Goal: Task Accomplishment & Management: Use online tool/utility

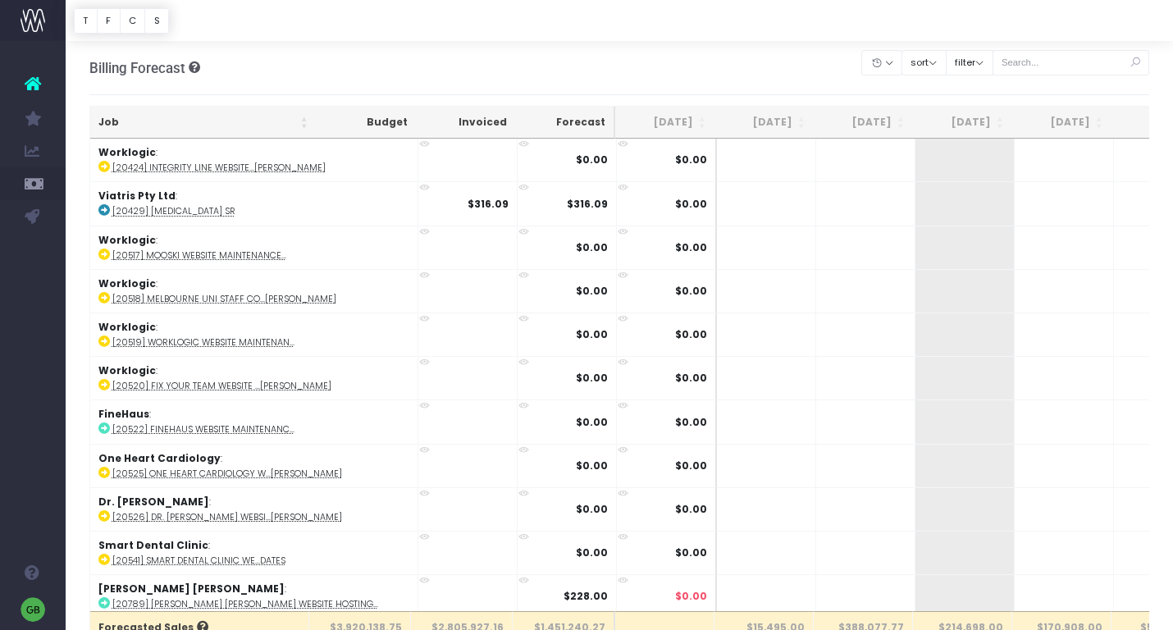
scroll to position [5, 0]
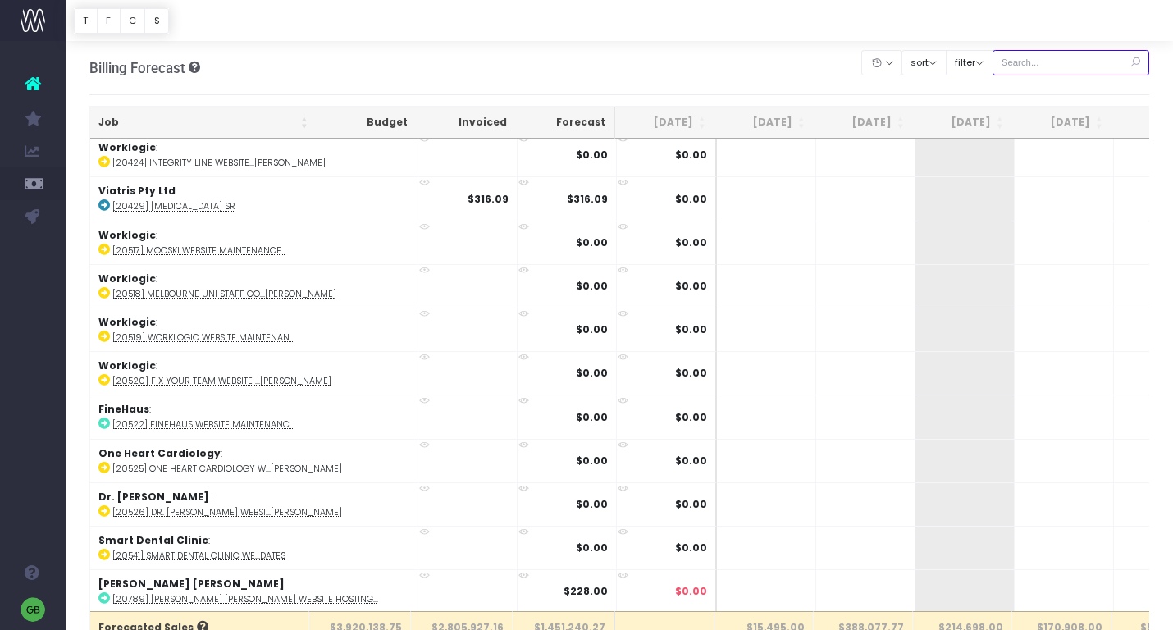
click at [1095, 65] on input "text" at bounding box center [1072, 62] width 158 height 25
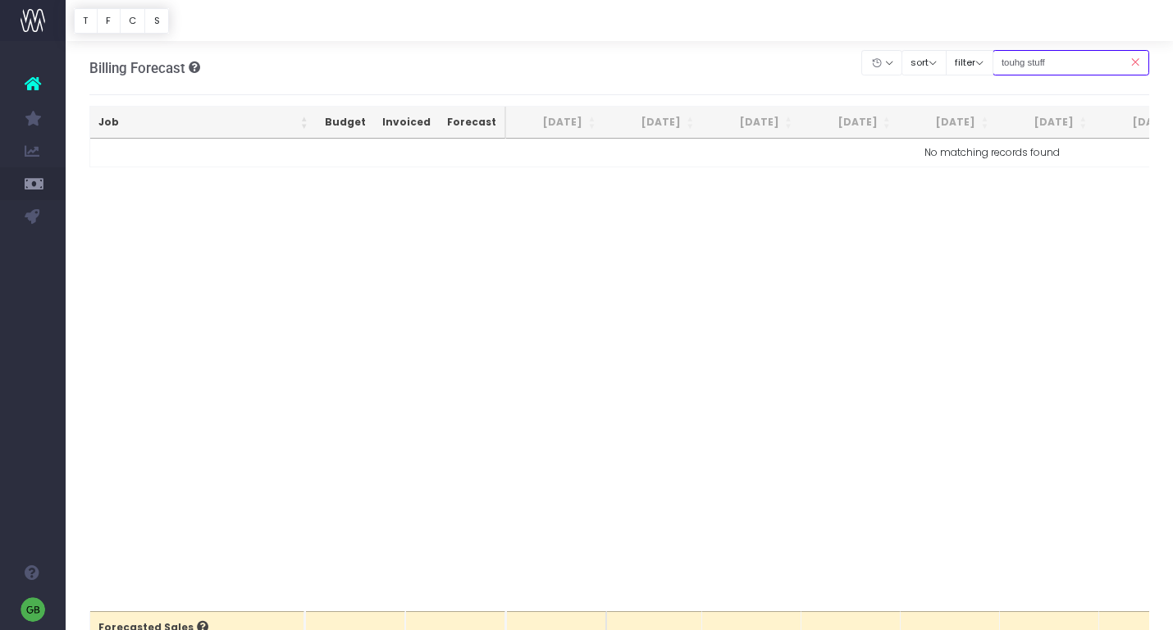
scroll to position [0, 0]
drag, startPoint x: 1092, startPoint y: 64, endPoint x: 977, endPoint y: 62, distance: 114.9
click at [977, 62] on div "Clear Filters Hide [DATE] [DATE] [DATE] [DATE] [DATE] [DATE] [DATE] [DATE] [DAT…" at bounding box center [1005, 63] width 287 height 34
drag, startPoint x: 1095, startPoint y: 60, endPoint x: 1011, endPoint y: 62, distance: 84.5
click at [1011, 62] on div "Clear Filters Hide [DATE] [DATE] [DATE] [DATE] [DATE] [DATE] [DATE] [DATE] [DAT…" at bounding box center [1005, 63] width 287 height 34
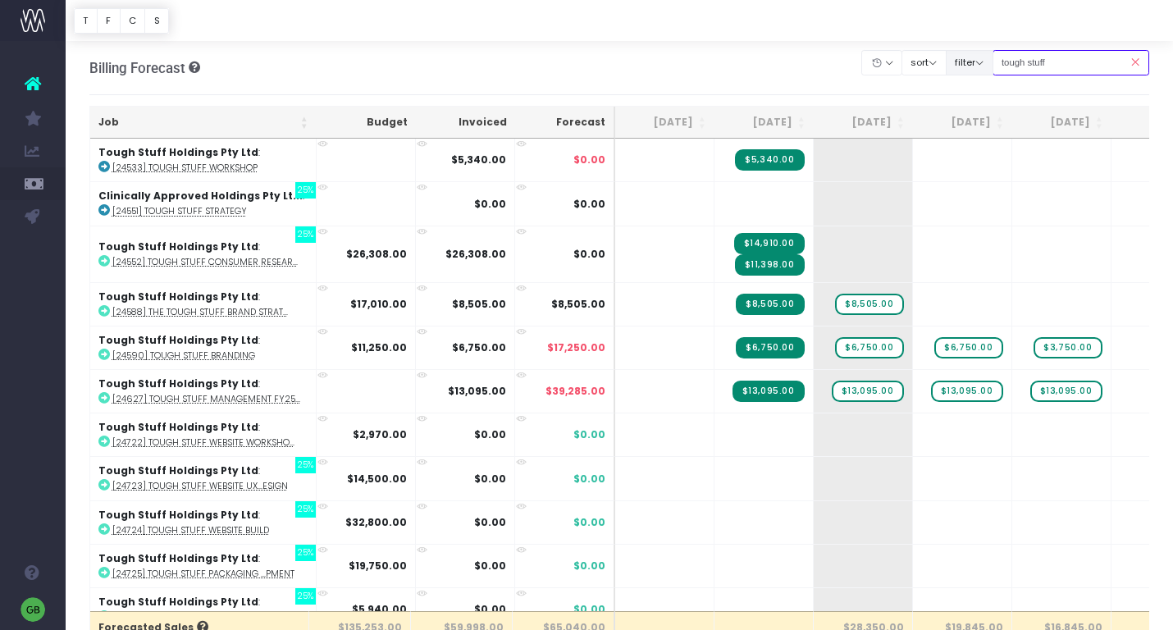
type input "tough stuff"
click at [847, 433] on span "+" at bounding box center [838, 434] width 49 height 43
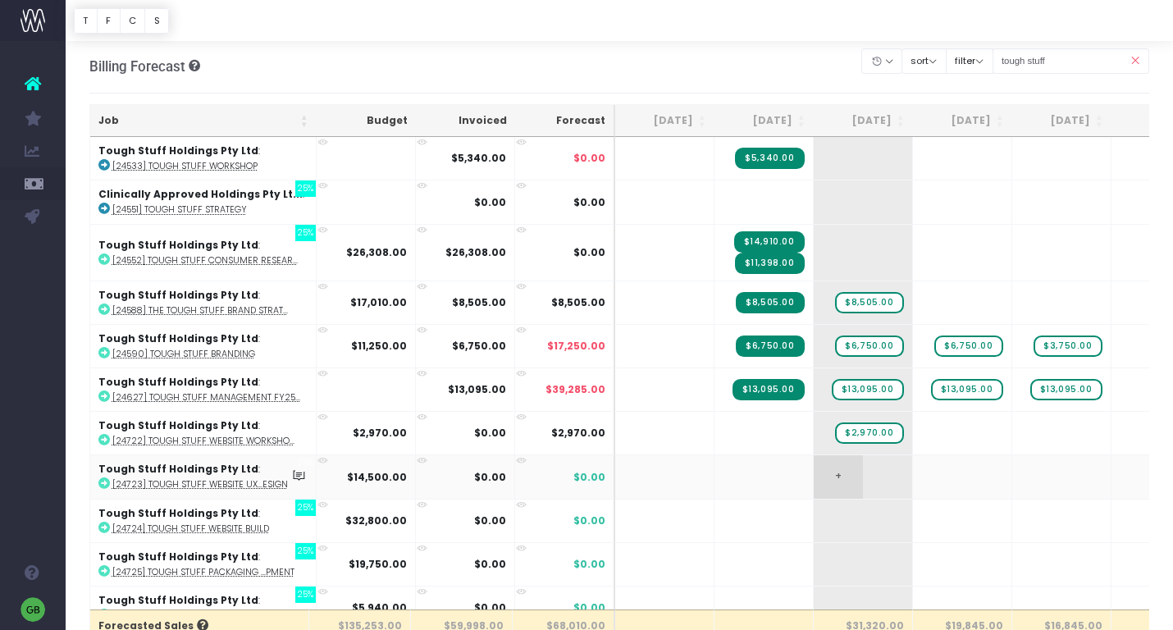
click at [853, 472] on span "+" at bounding box center [838, 476] width 49 height 43
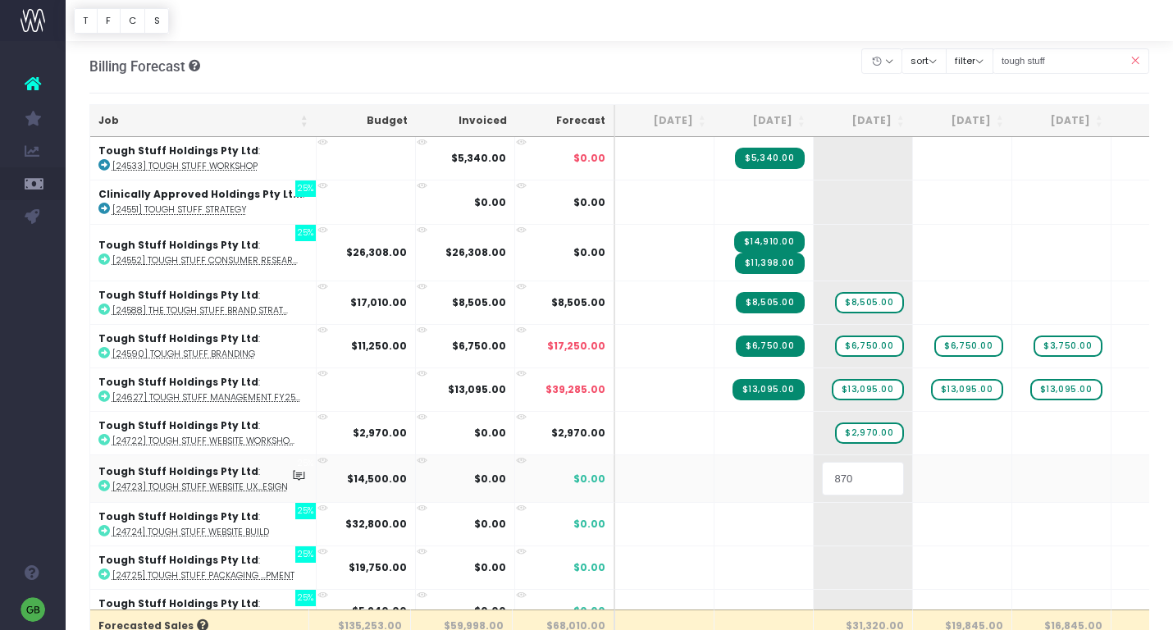
type input "8700"
click at [826, 75] on body "Oh my... this is bad. [PERSON_NAME] wasn't able to load this page. Please conta…" at bounding box center [586, 313] width 1173 height 630
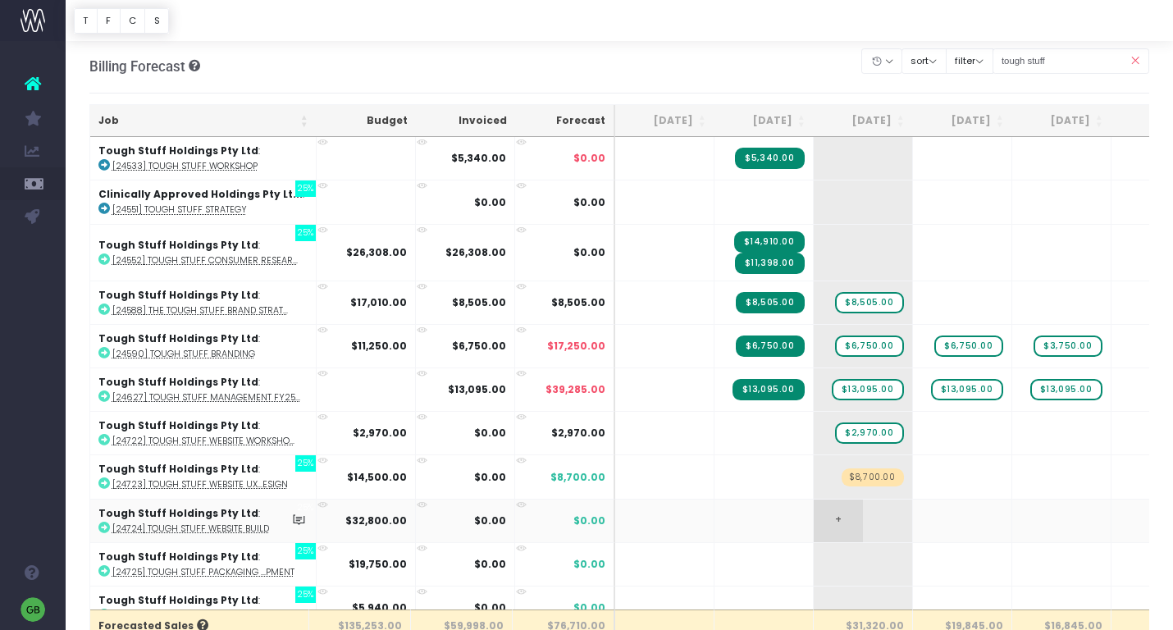
click at [841, 516] on span "+" at bounding box center [838, 521] width 49 height 43
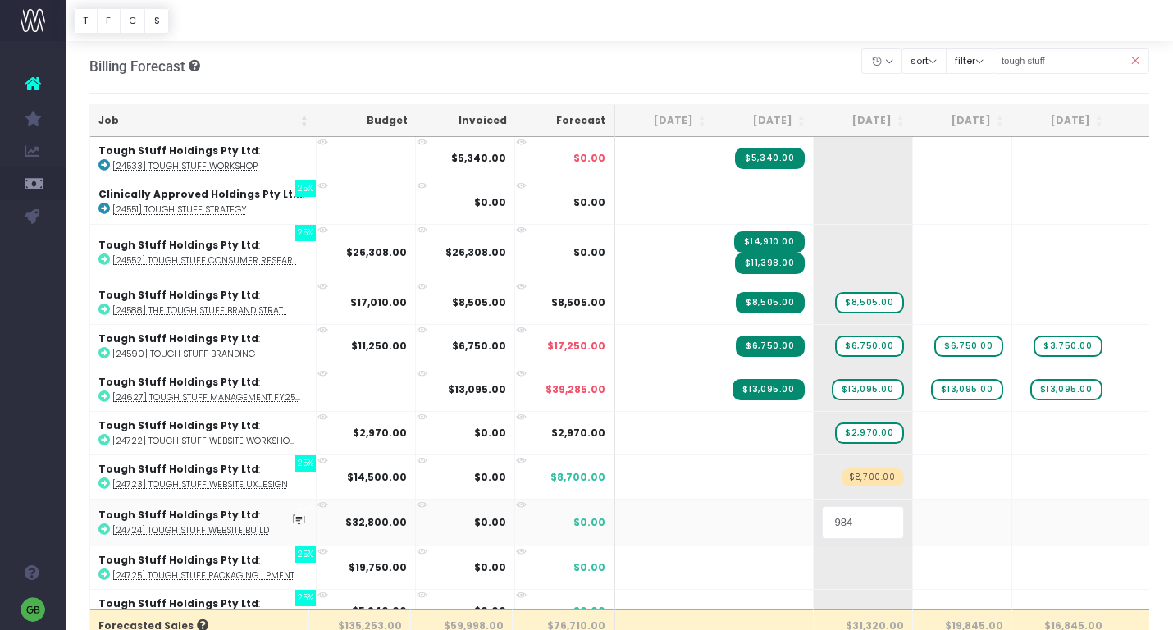
type input "9840"
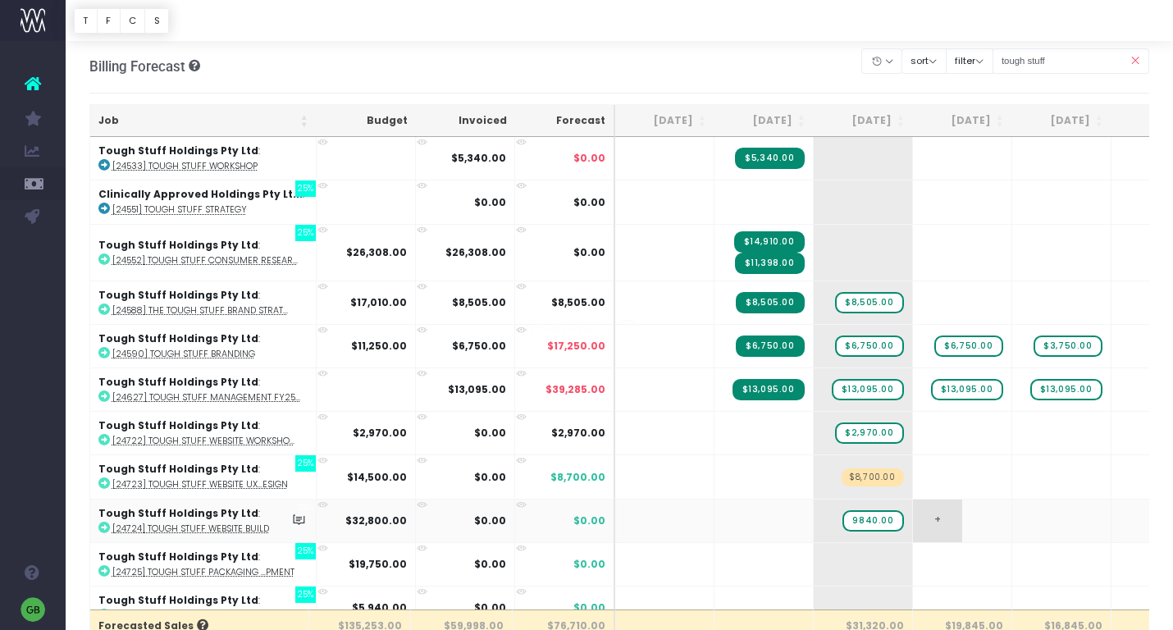
click at [946, 522] on body "Oh my... this is bad. [PERSON_NAME] wasn't able to load this page. Please conta…" at bounding box center [586, 313] width 1173 height 630
click at [946, 519] on span "+" at bounding box center [937, 521] width 49 height 43
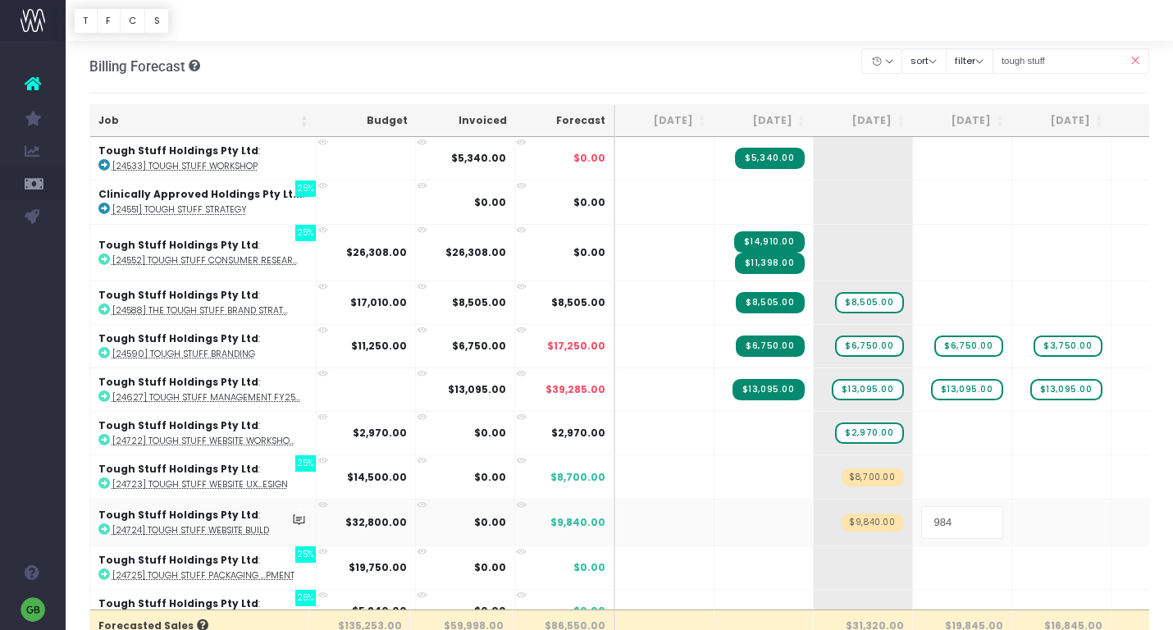
type input "9840"
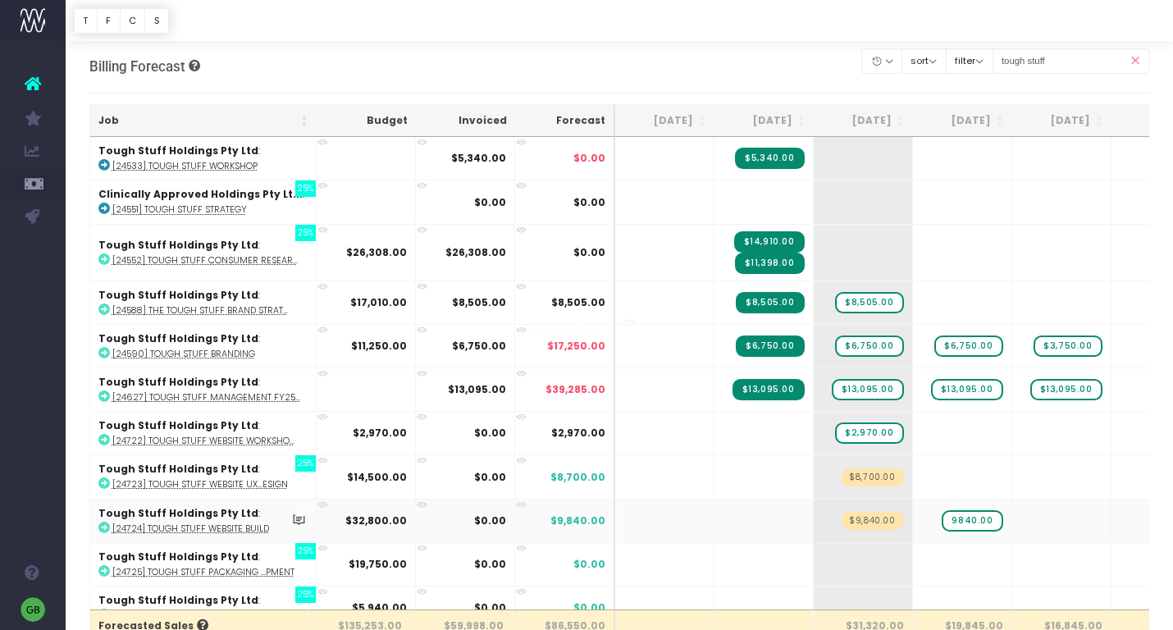
click at [824, 72] on body "Oh my... this is bad. [PERSON_NAME] wasn't able to load this page. Please conta…" at bounding box center [586, 313] width 1173 height 630
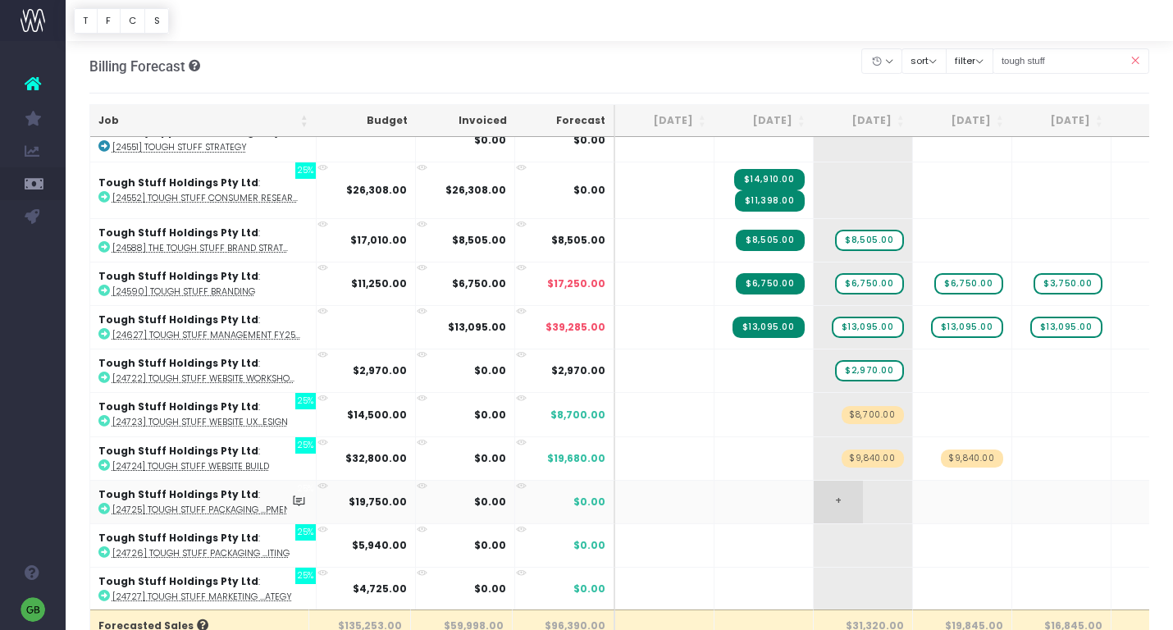
click at [853, 499] on span "+" at bounding box center [838, 502] width 49 height 43
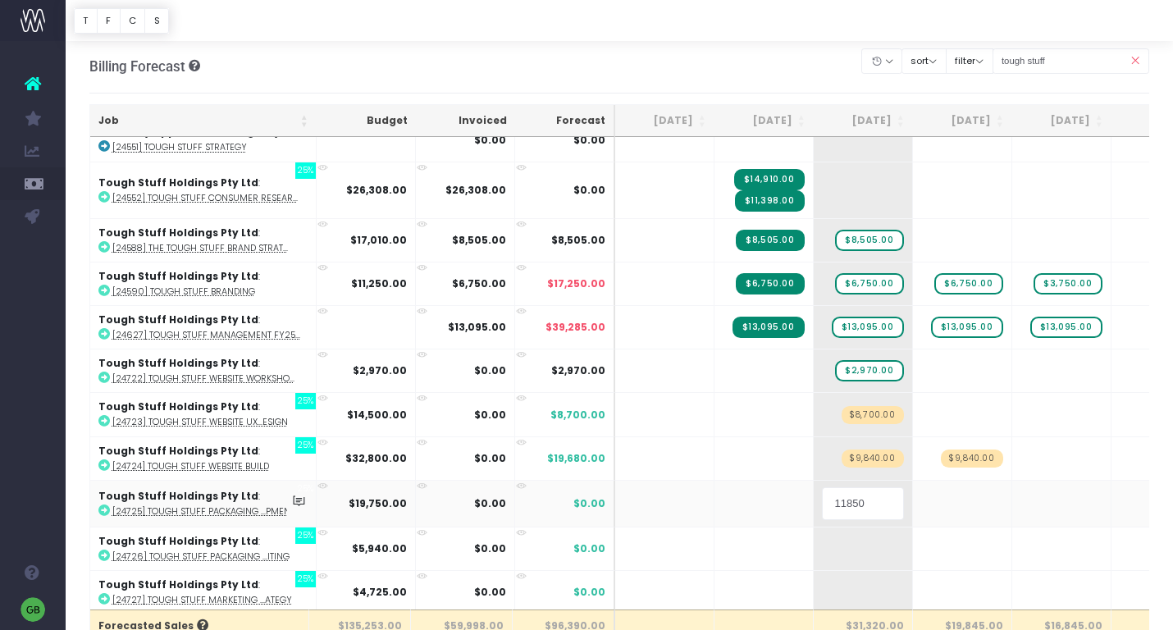
scroll to position [0, 9]
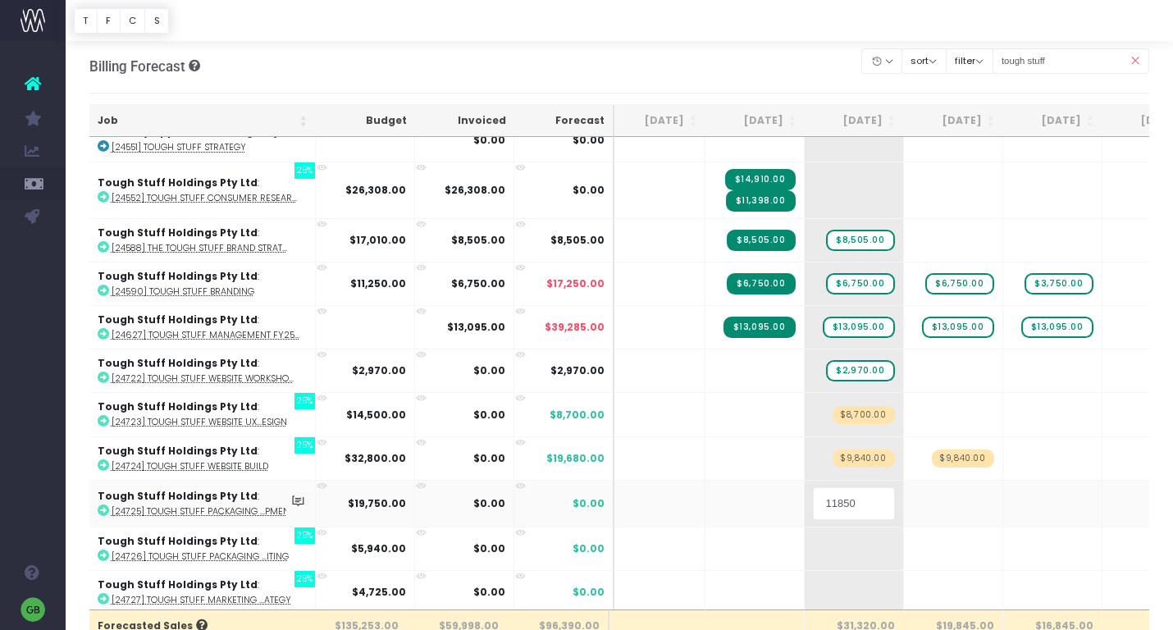
drag, startPoint x: 874, startPoint y: 502, endPoint x: 769, endPoint y: 493, distance: 105.4
click at [769, 493] on tr "Tough Stuff Holdings Pty Ltd : 25% [24725] Tough Stuff Packaging ...pment $19,7…" at bounding box center [1038, 503] width 1915 height 47
type input "11850"
click at [938, 503] on body "Oh my... this is bad. [PERSON_NAME] wasn't able to load this page. Please conta…" at bounding box center [586, 313] width 1173 height 630
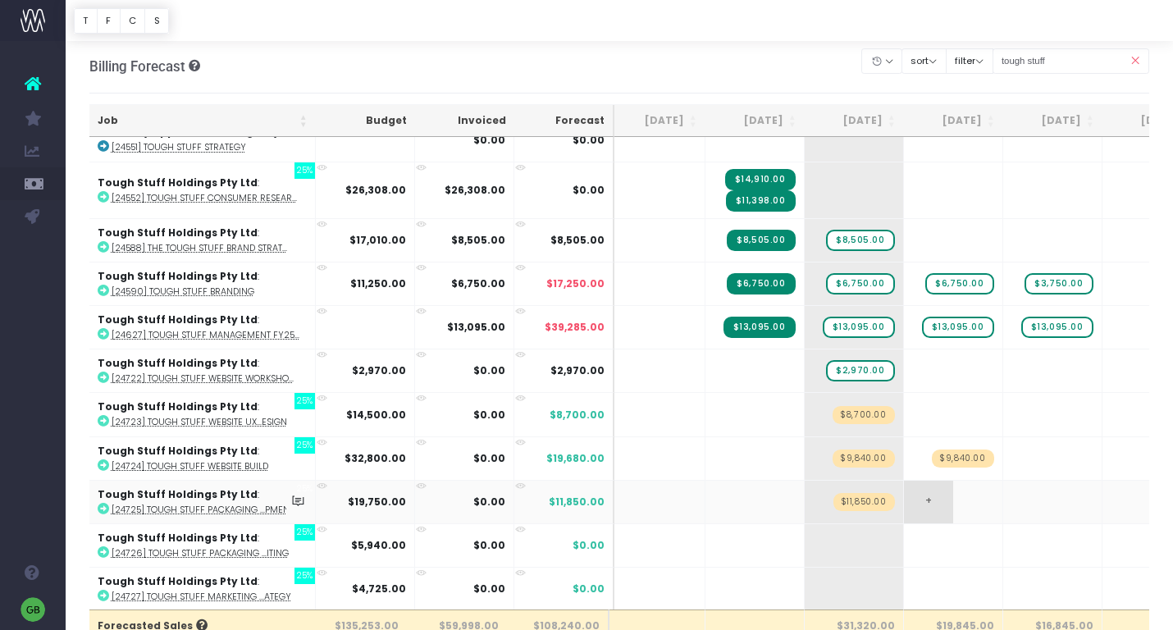
click at [934, 497] on span "+" at bounding box center [928, 502] width 49 height 43
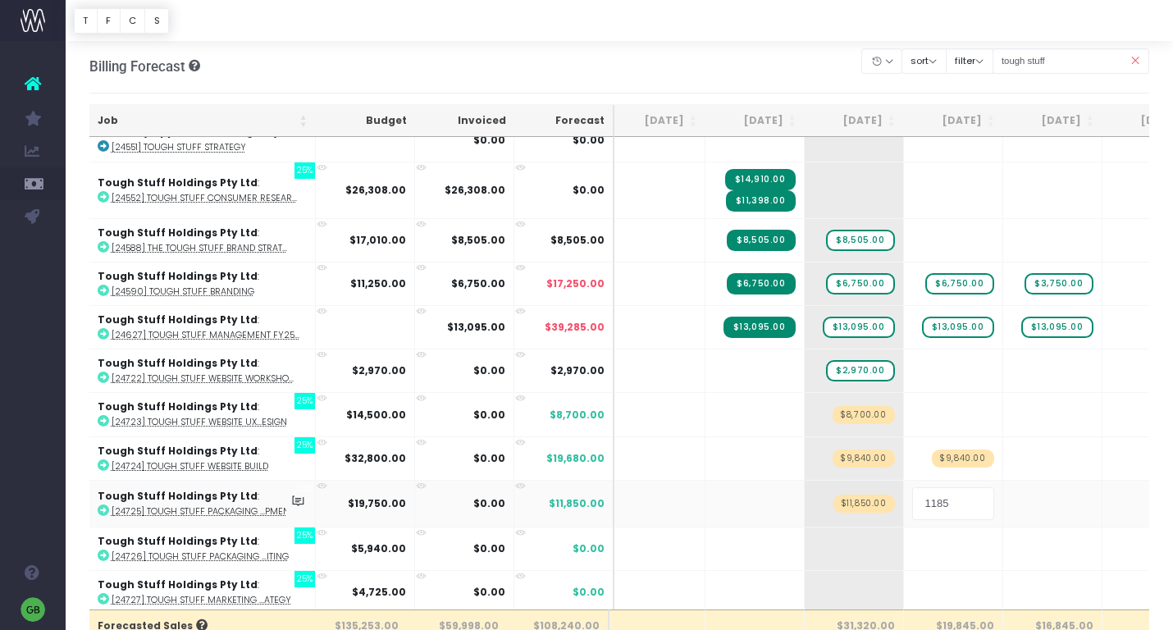
type input "11850"
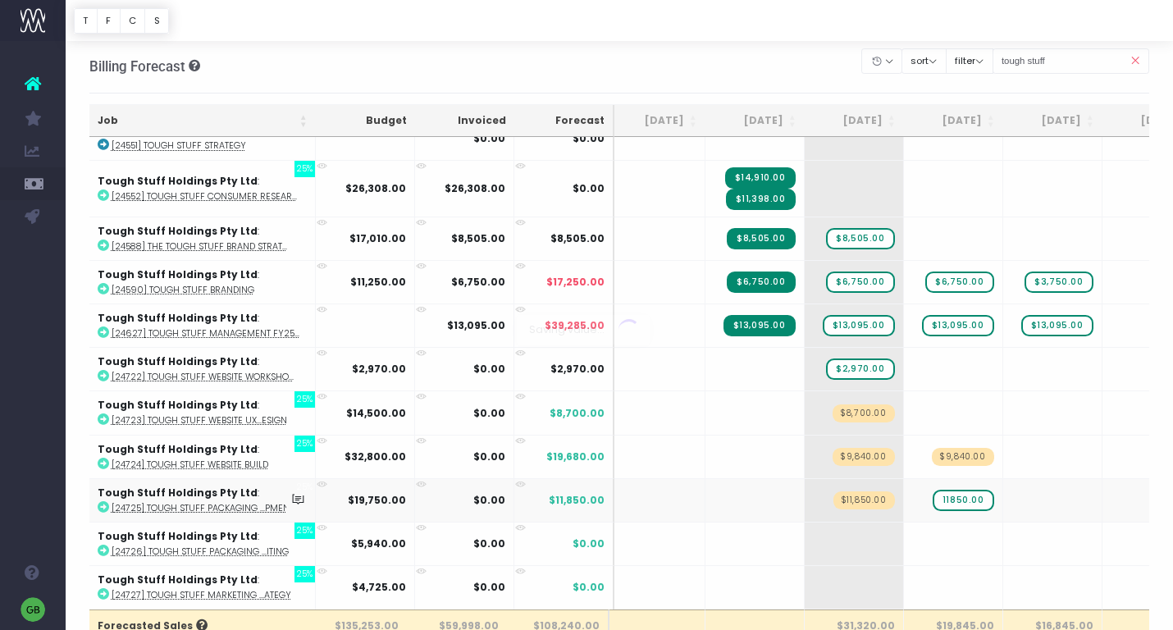
click at [774, 72] on body "Oh my... this is bad. [PERSON_NAME] wasn't able to load this page. Please conta…" at bounding box center [586, 313] width 1173 height 630
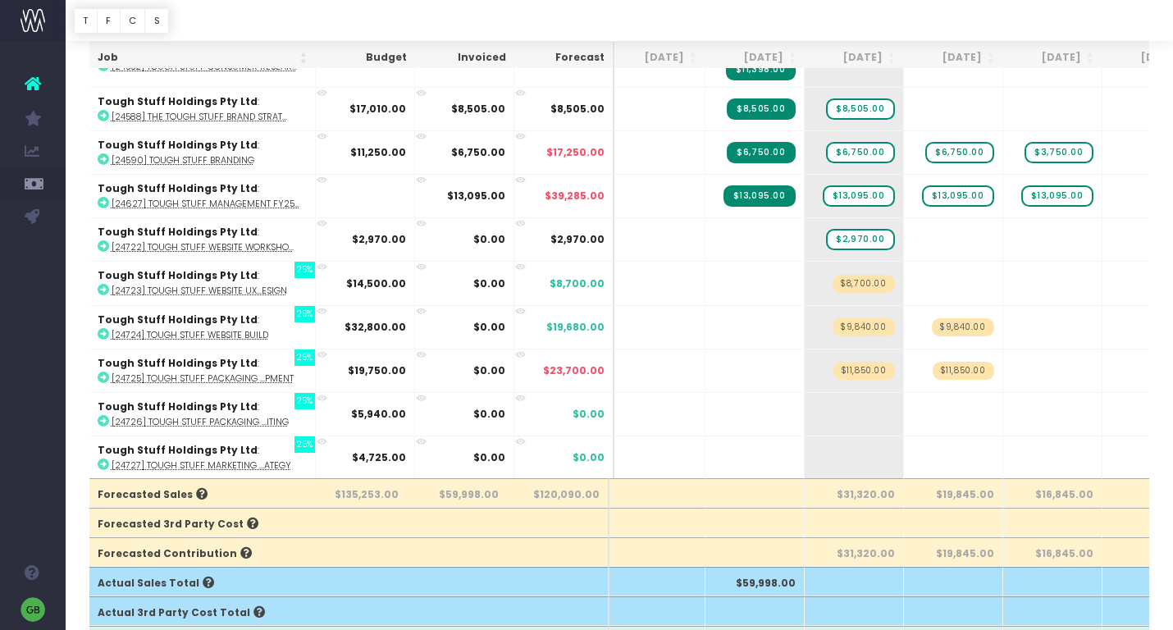
scroll to position [135, 0]
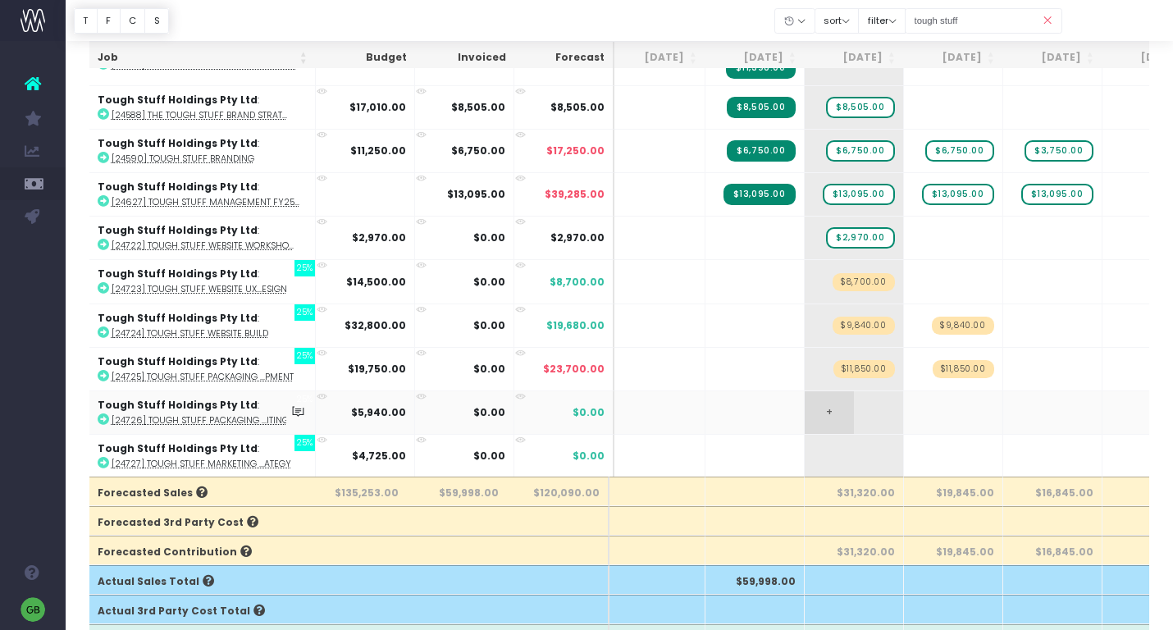
click at [829, 411] on span "+" at bounding box center [829, 412] width 49 height 43
click at [833, 454] on span "+" at bounding box center [829, 456] width 49 height 43
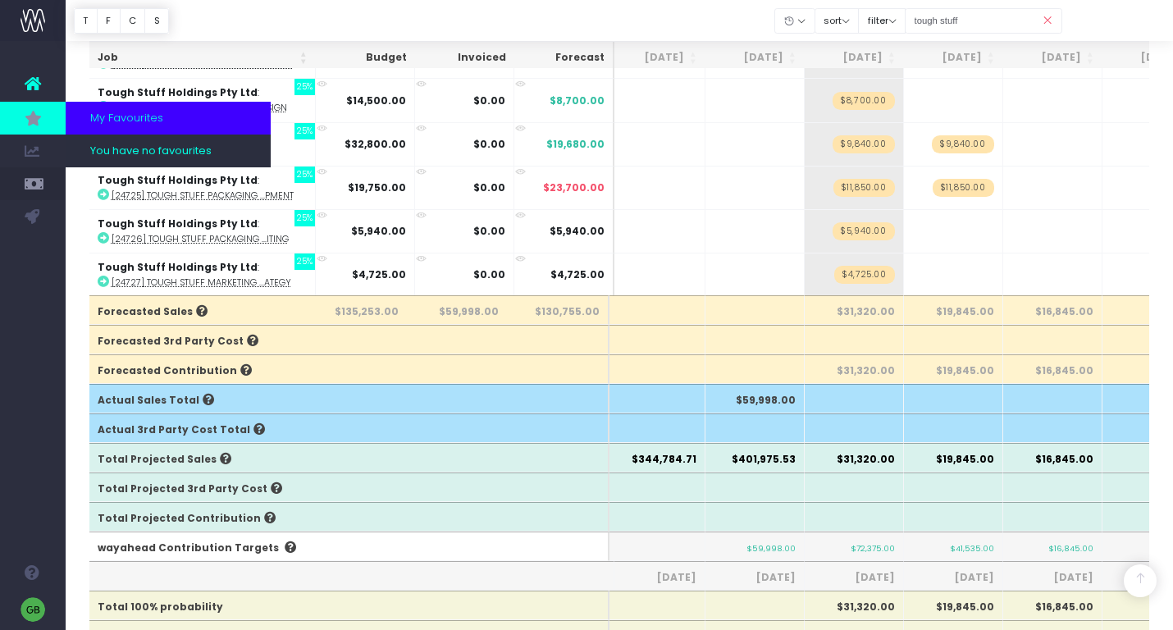
scroll to position [313, 0]
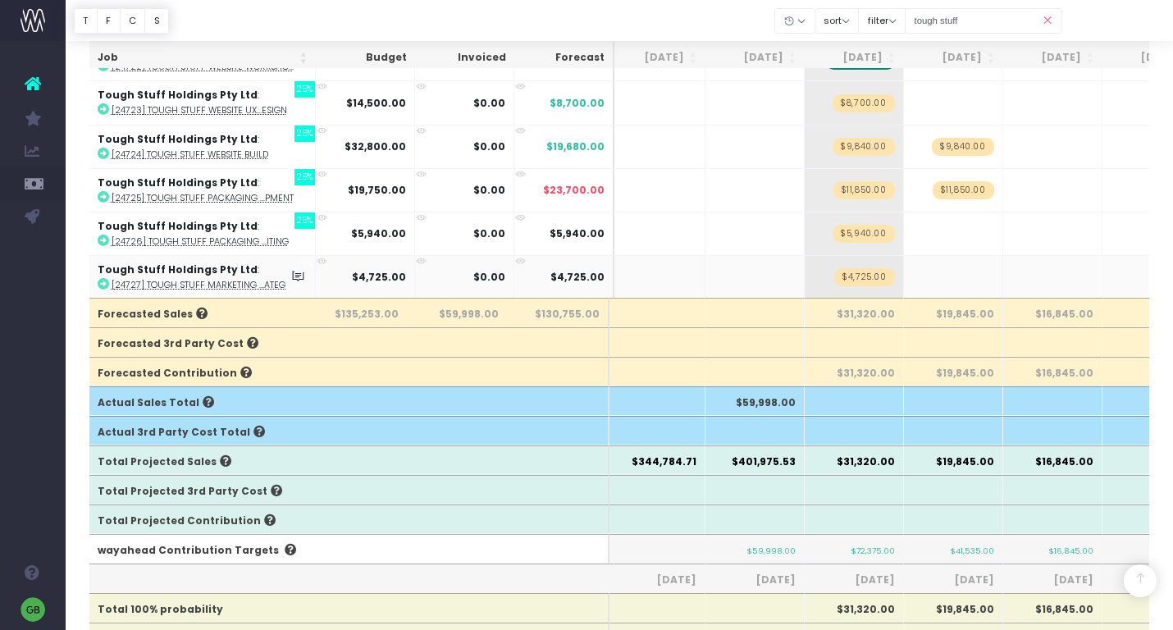
click at [263, 284] on abbr "[24727] Tough Stuff Marketing ...ategy" at bounding box center [202, 285] width 180 height 12
click at [870, 272] on span "$4,725.00" at bounding box center [864, 277] width 60 height 18
type input "6534"
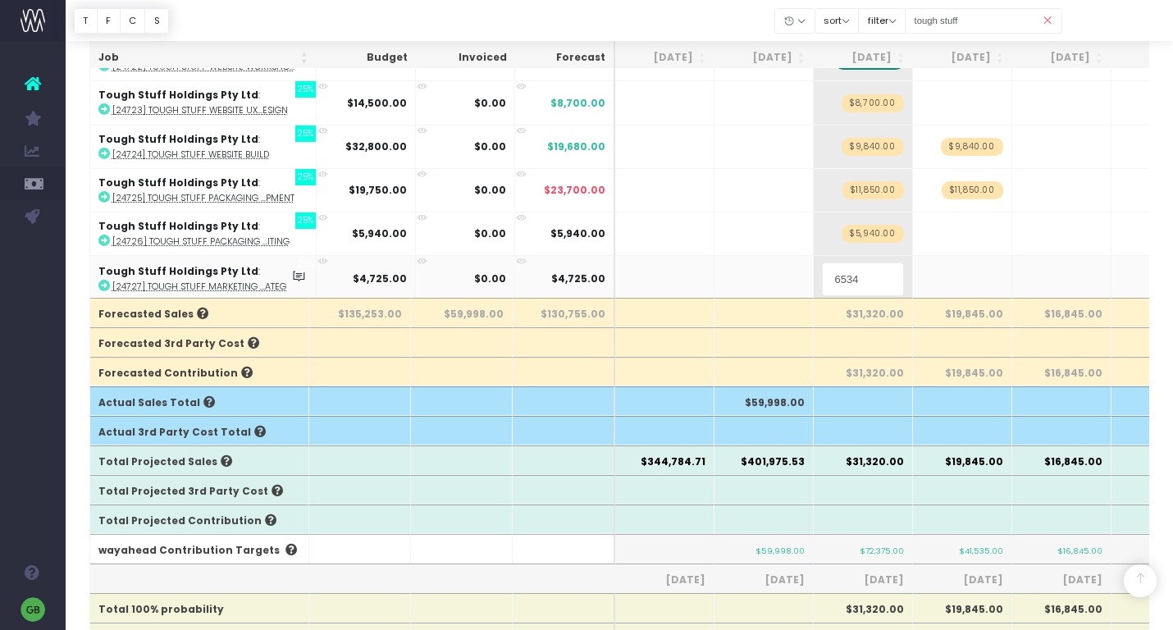
click at [675, 22] on div at bounding box center [619, 20] width 1107 height 41
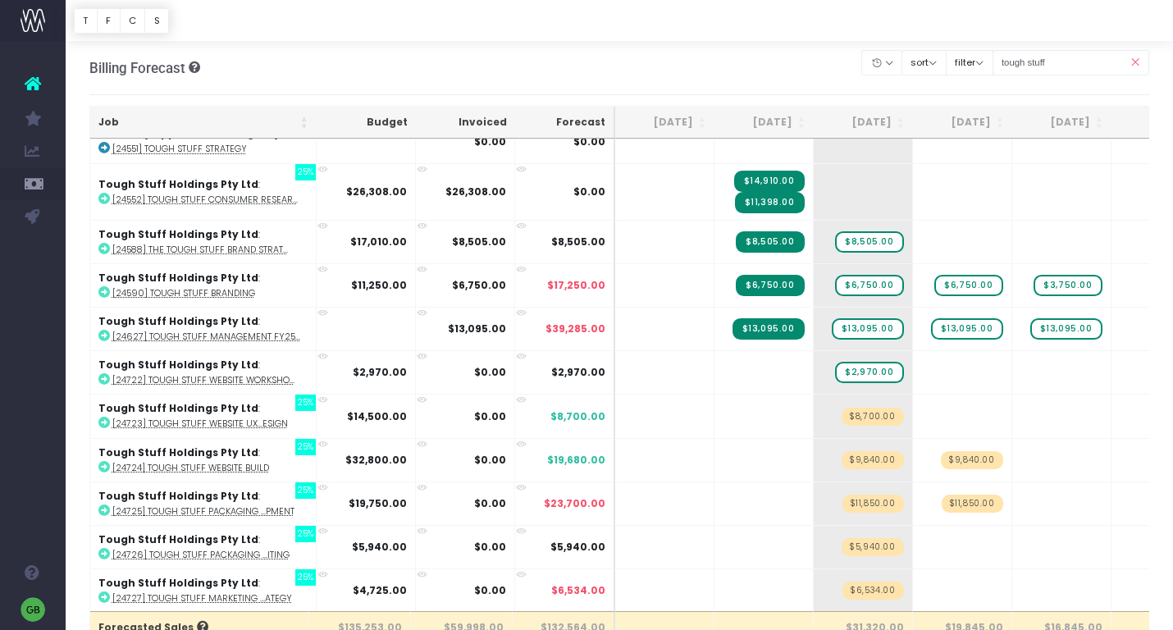
drag, startPoint x: 1136, startPoint y: 61, endPoint x: 1125, endPoint y: 60, distance: 11.5
click at [1137, 61] on icon at bounding box center [1135, 63] width 29 height 34
click at [1112, 59] on input "tough stuff" at bounding box center [1072, 62] width 158 height 25
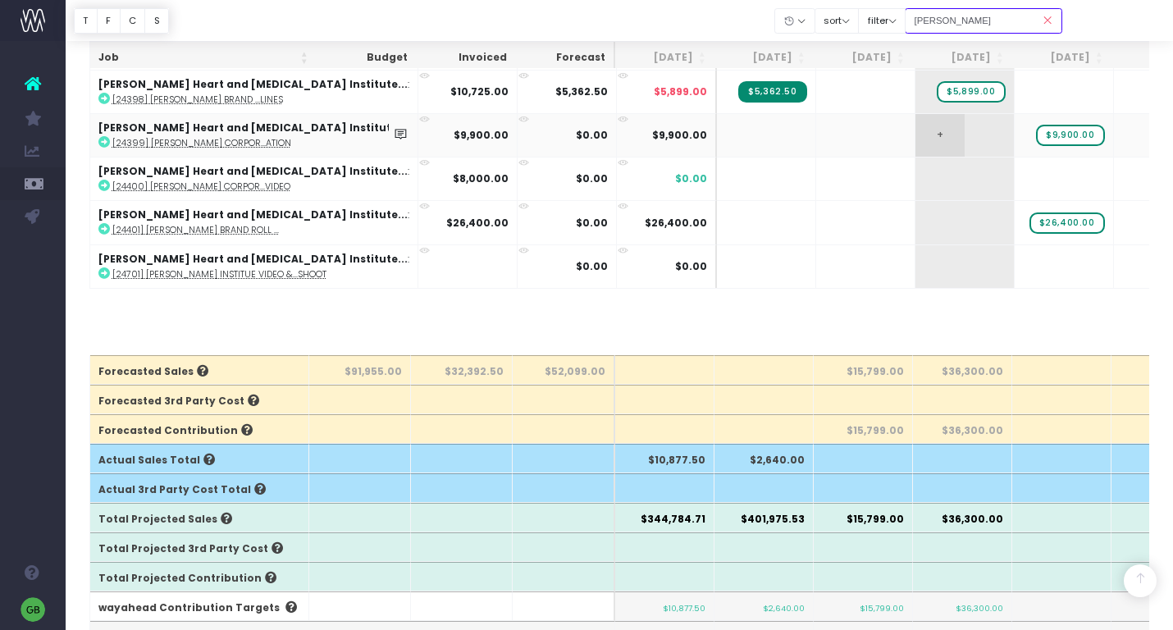
scroll to position [183, 0]
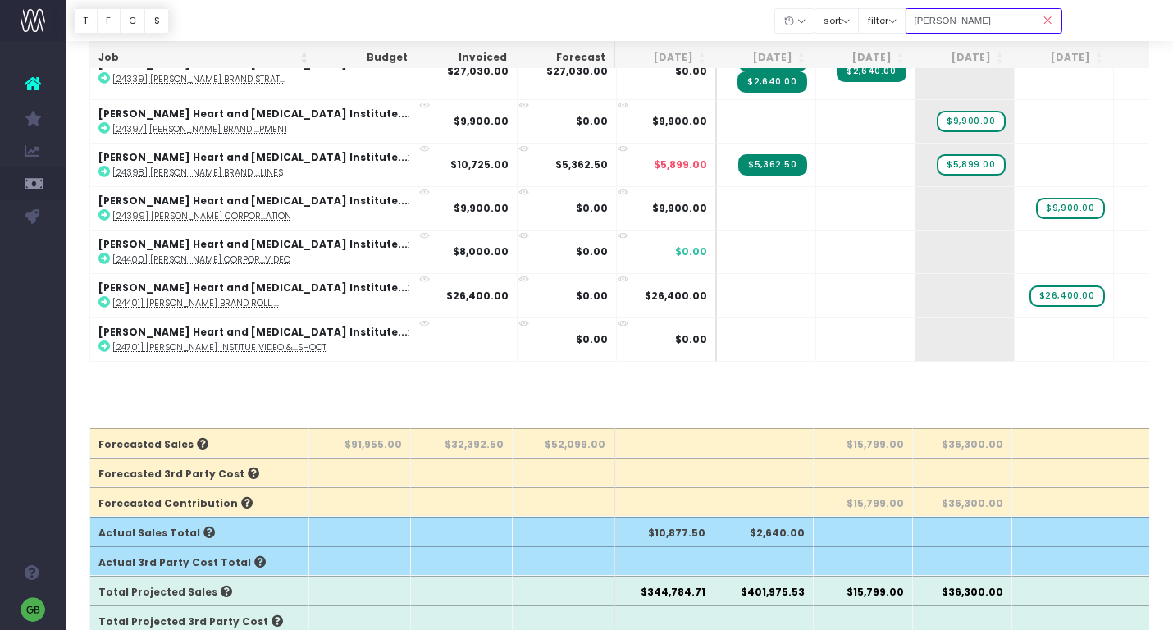
type input "[PERSON_NAME]"
click at [1047, 23] on icon at bounding box center [1048, 21] width 29 height 34
click at [1048, 22] on icon at bounding box center [1048, 21] width 29 height 34
click at [906, 22] on button "filter" at bounding box center [882, 20] width 48 height 25
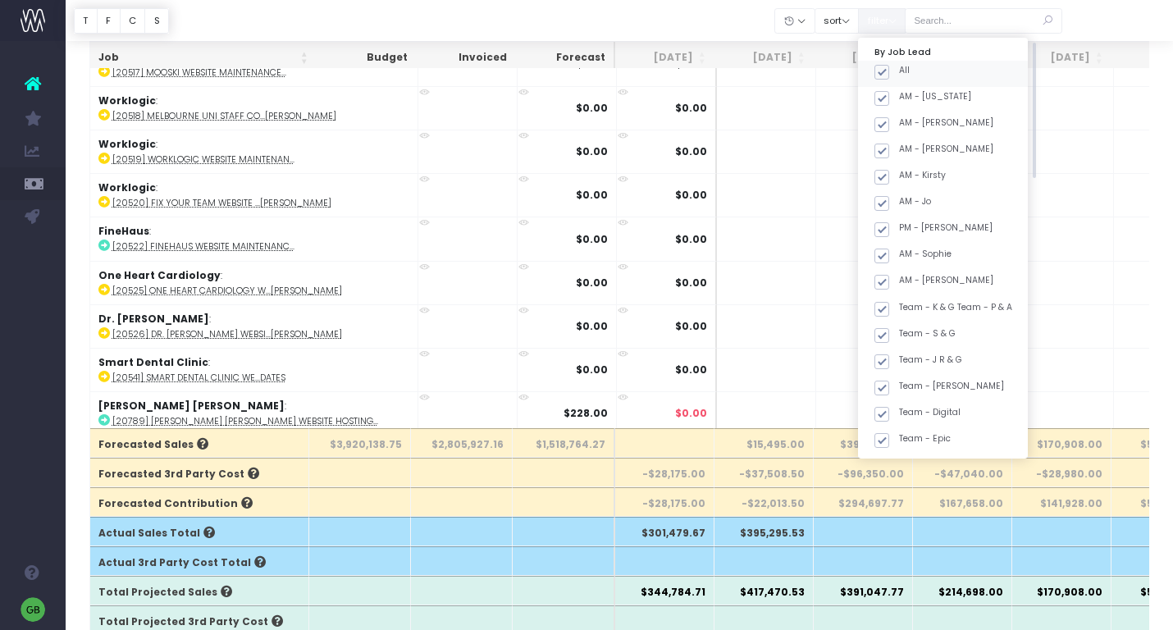
scroll to position [114, 0]
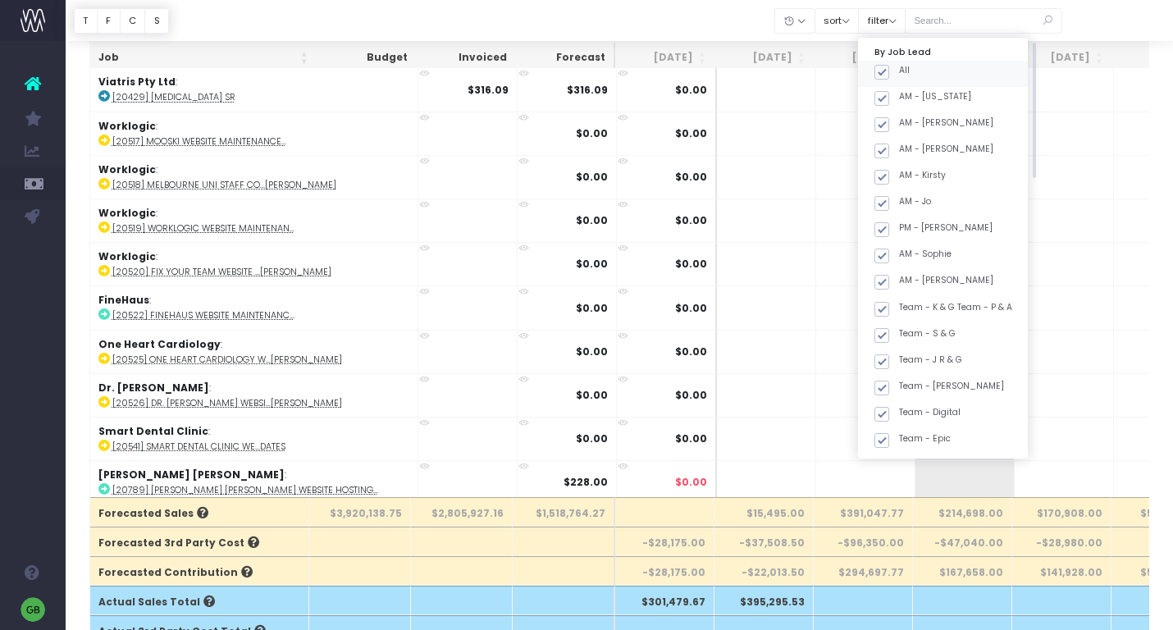
drag, startPoint x: 905, startPoint y: 69, endPoint x: 914, endPoint y: 85, distance: 18.7
click at [889, 69] on span at bounding box center [881, 72] width 15 height 15
click at [905, 69] on input "All" at bounding box center [904, 69] width 11 height 11
checkbox input "false"
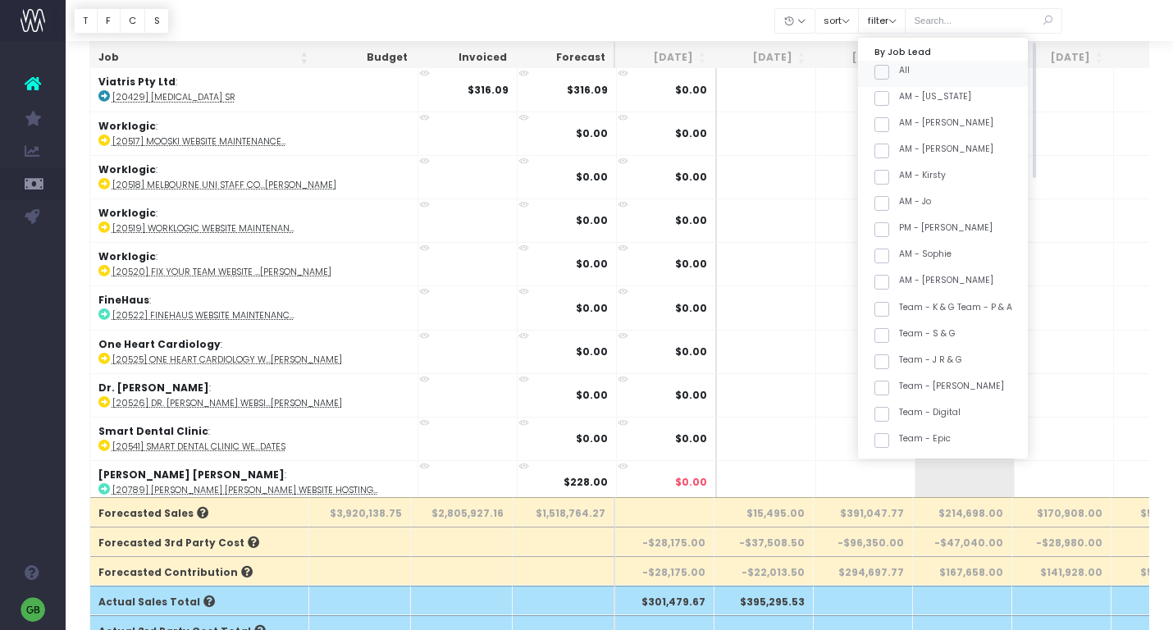
checkbox input "false"
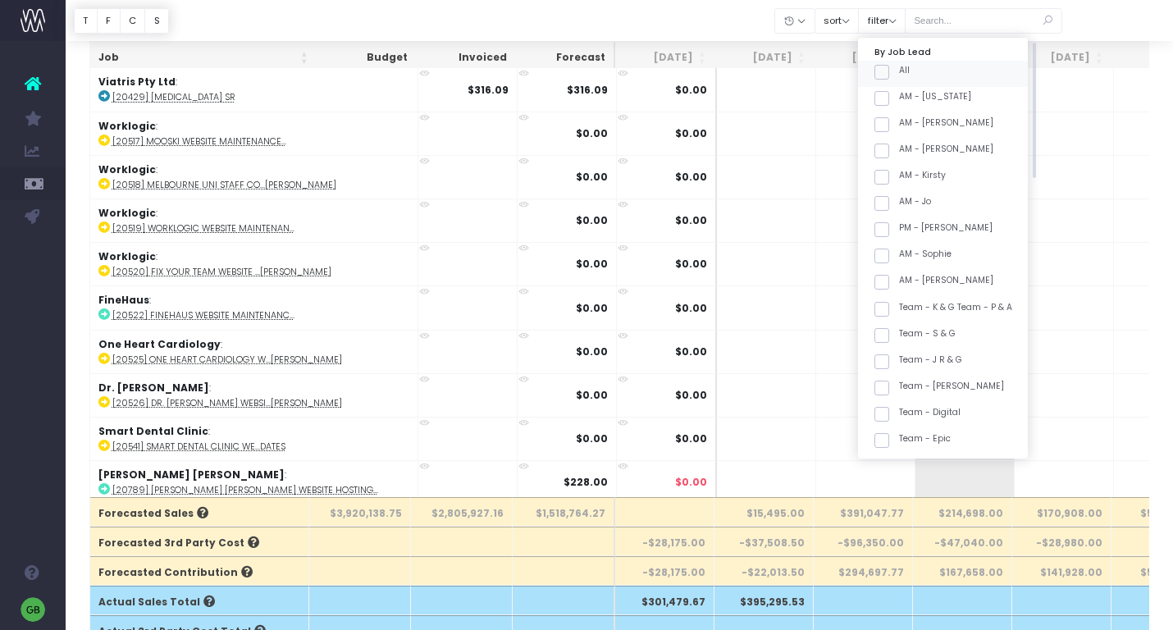
checkbox input "false"
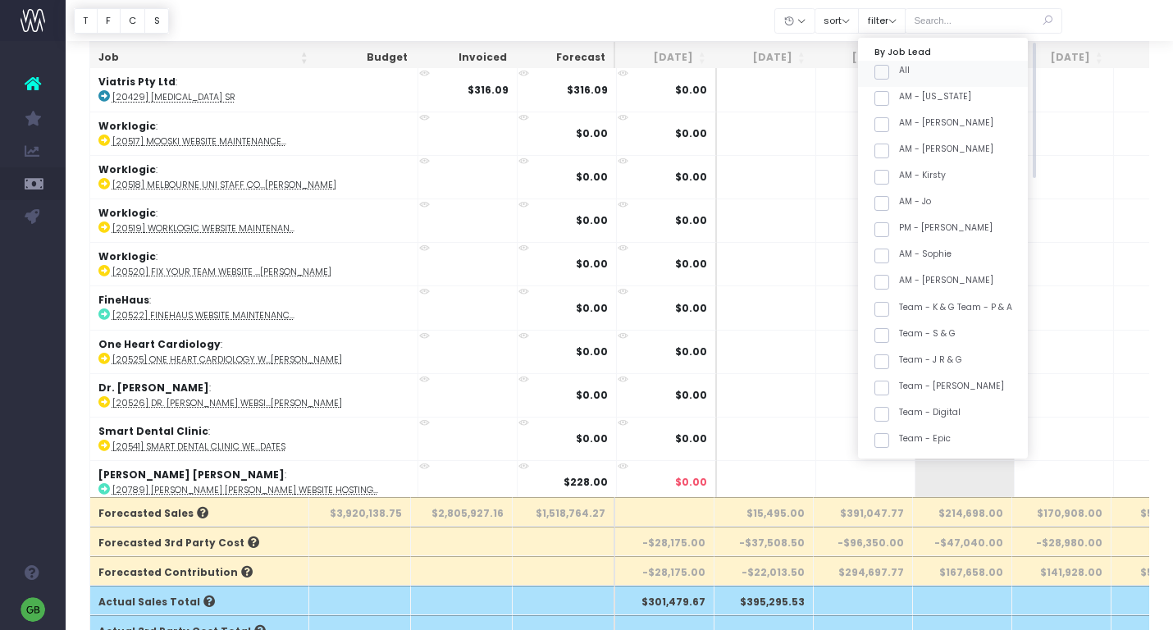
checkbox input "false"
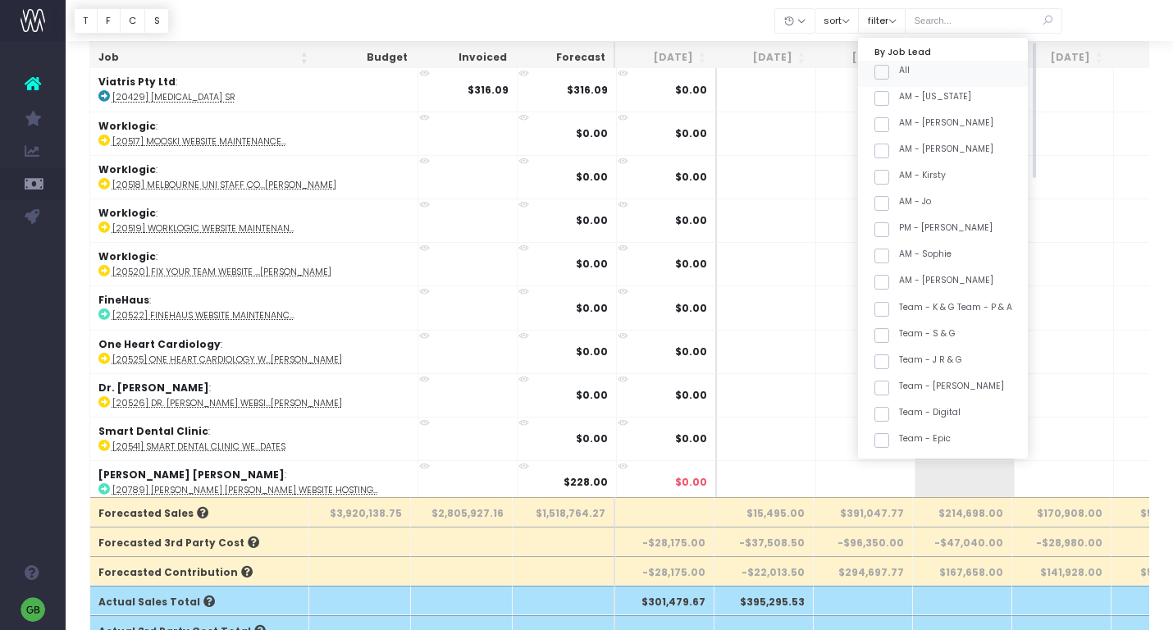
checkbox input "false"
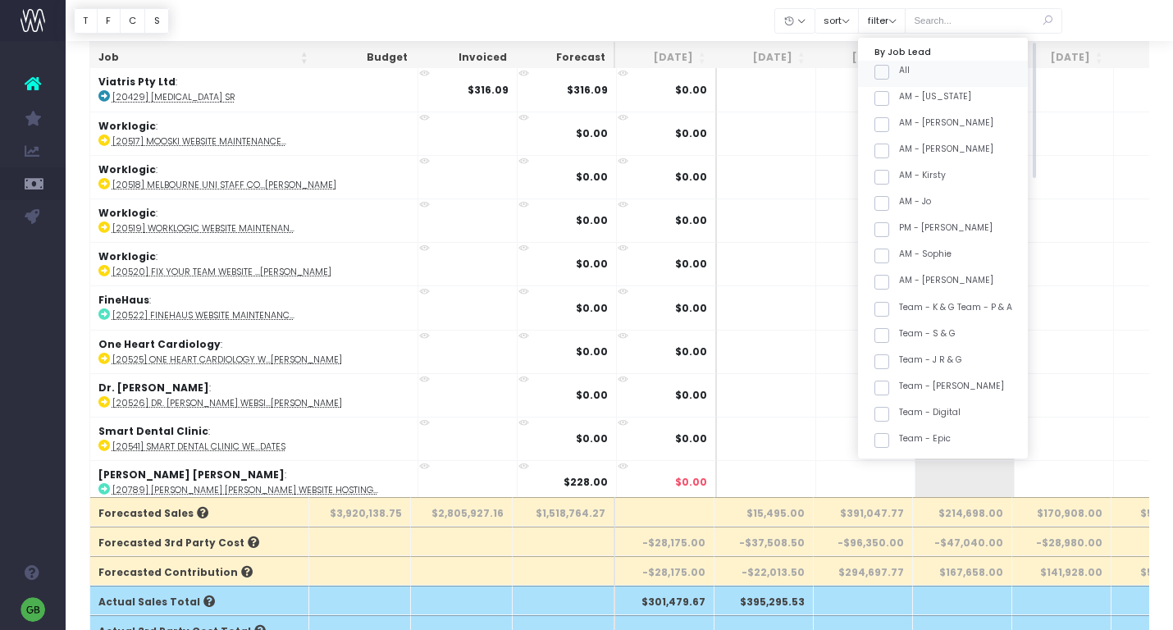
checkbox input "false"
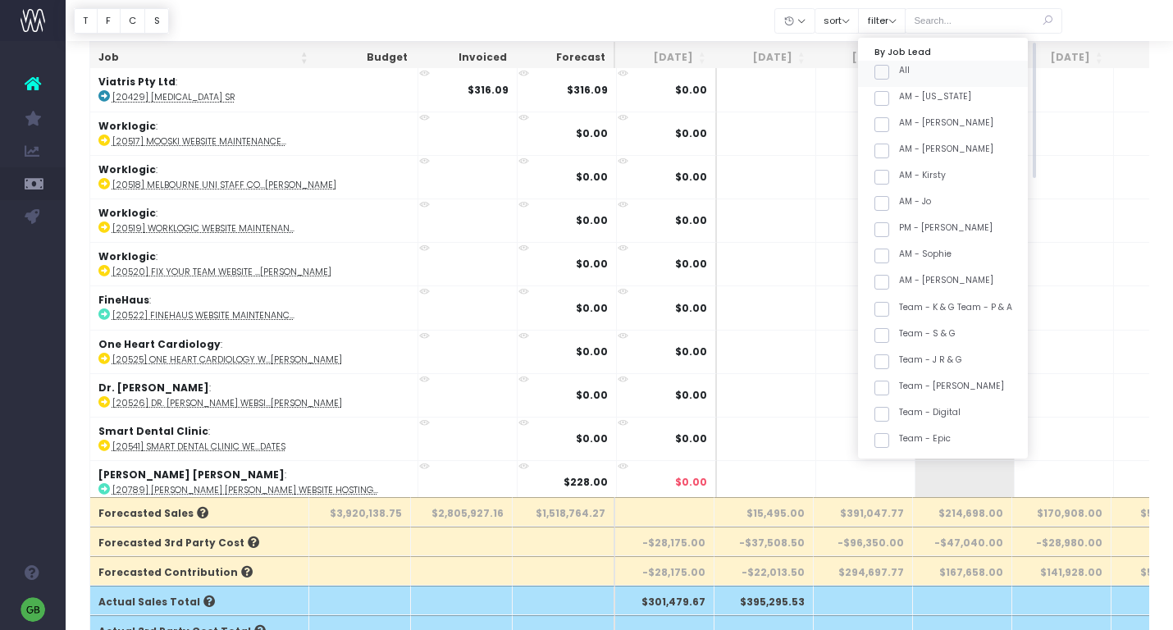
checkbox input "false"
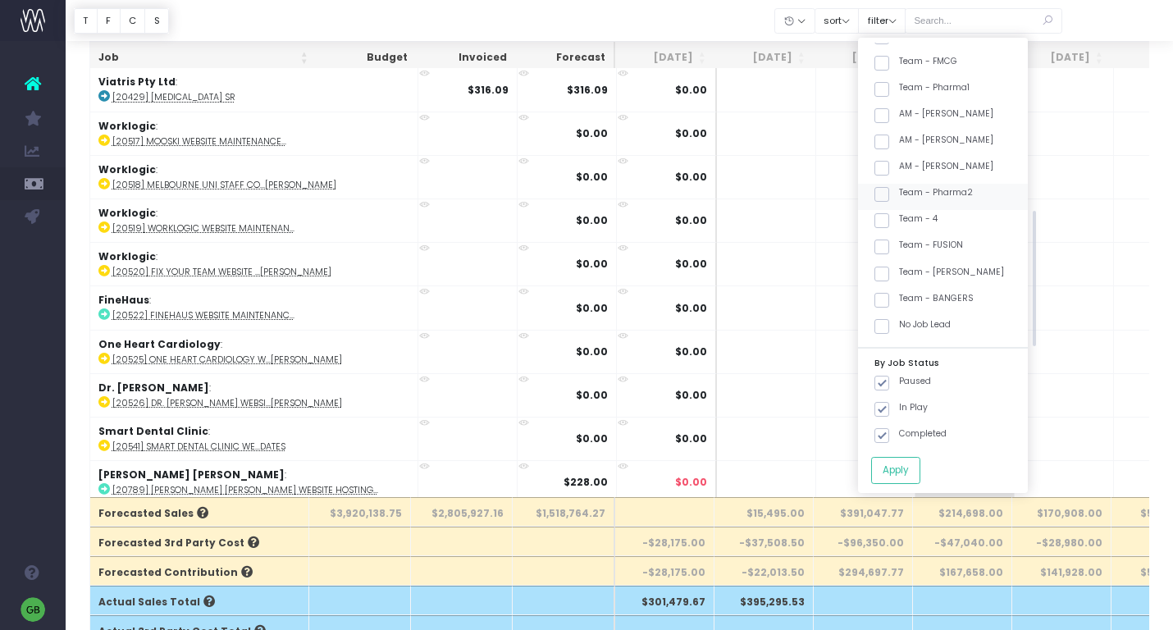
scroll to position [512, 0]
drag, startPoint x: 902, startPoint y: 191, endPoint x: 907, endPoint y: 248, distance: 56.9
click at [889, 194] on span at bounding box center [881, 192] width 15 height 15
click at [902, 194] on input "Team - Pharma2" at bounding box center [904, 189] width 11 height 11
checkbox input "true"
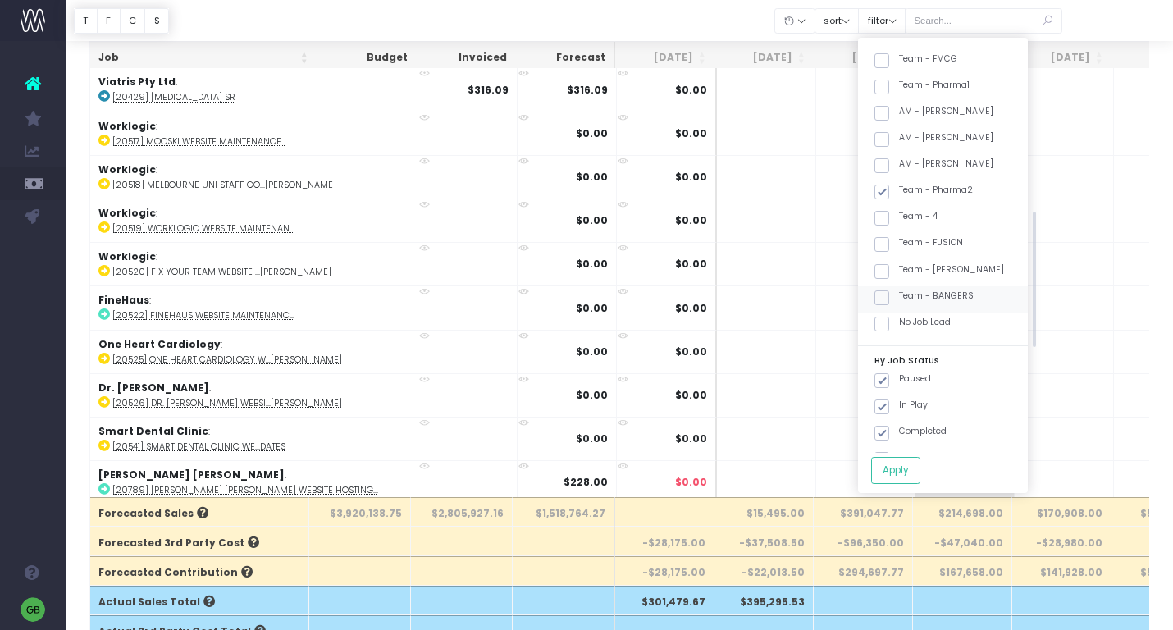
click at [889, 299] on span at bounding box center [881, 297] width 15 height 15
click at [902, 299] on input "Team - BANGERS" at bounding box center [904, 295] width 11 height 11
checkbox input "true"
click at [915, 471] on button "Apply" at bounding box center [895, 470] width 49 height 27
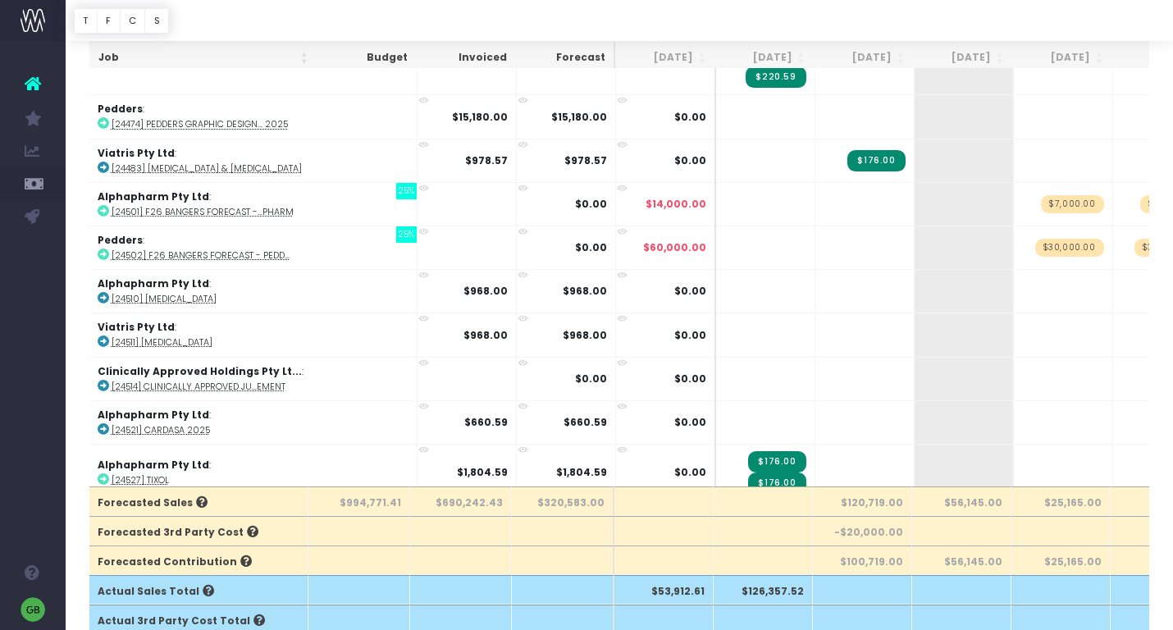
scroll to position [4660, 1]
